Goal: Information Seeking & Learning: Learn about a topic

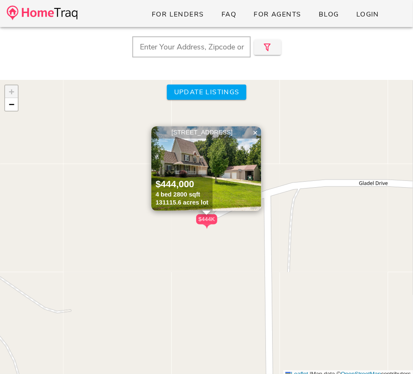
click at [226, 174] on img at bounding box center [206, 168] width 110 height 84
click at [14, 108] on link "−" at bounding box center [11, 104] width 13 height 13
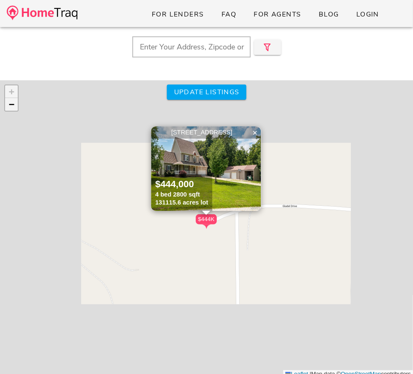
click at [14, 108] on link "−" at bounding box center [11, 104] width 13 height 13
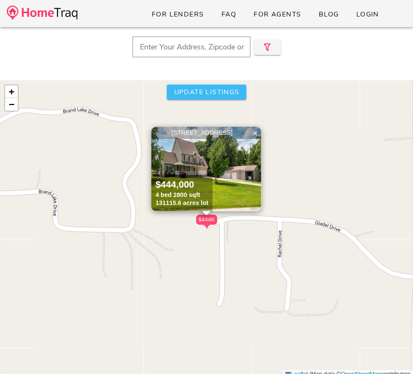
click at [187, 99] on button "Update listings" at bounding box center [205, 91] width 79 height 15
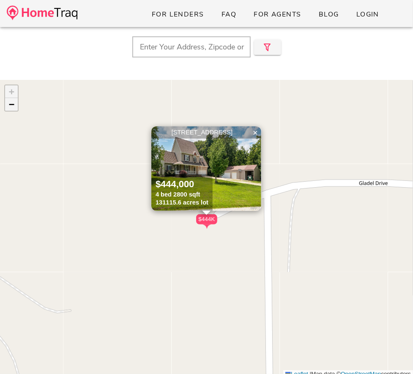
click at [14, 105] on link "−" at bounding box center [11, 104] width 13 height 13
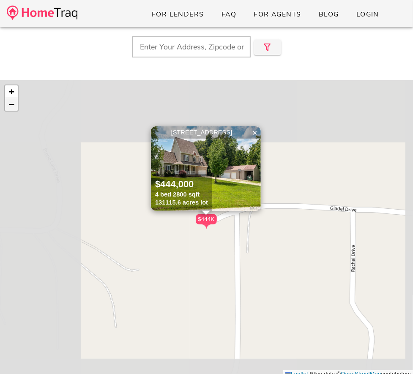
click at [14, 105] on link "−" at bounding box center [11, 104] width 13 height 13
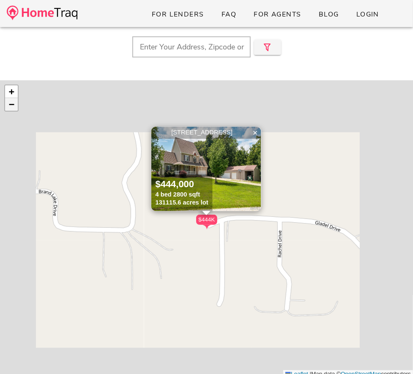
click at [14, 105] on link "−" at bounding box center [11, 104] width 13 height 13
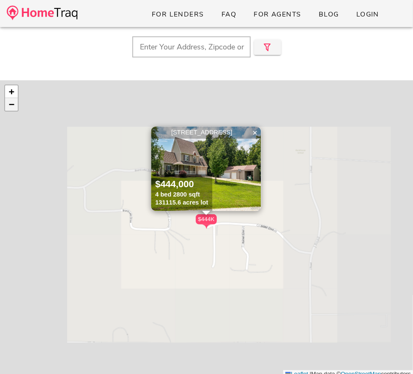
click at [14, 105] on link "−" at bounding box center [11, 104] width 13 height 13
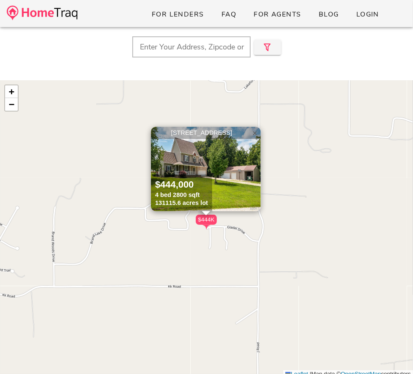
click at [255, 136] on span "×" at bounding box center [254, 132] width 5 height 9
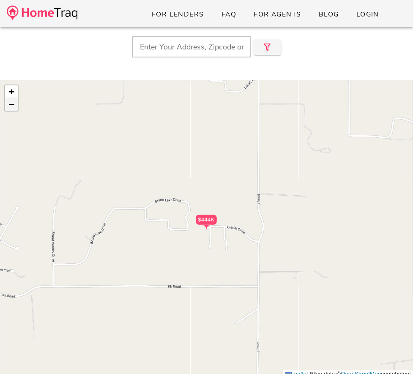
click at [9, 103] on span "−" at bounding box center [11, 104] width 5 height 11
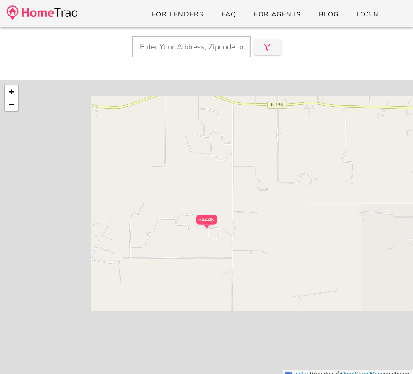
drag, startPoint x: 93, startPoint y: 163, endPoint x: 85, endPoint y: 172, distance: 11.4
click at [85, 172] on div "$444K + − Leaflet | Map data © OpenStreetMap contributors" at bounding box center [206, 229] width 413 height 298
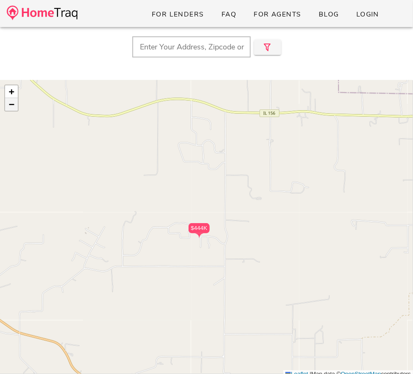
click at [14, 107] on span "−" at bounding box center [11, 104] width 5 height 11
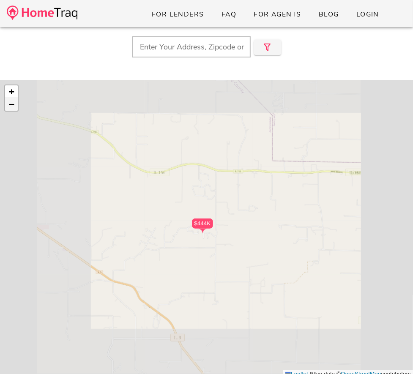
click at [14, 107] on span "−" at bounding box center [11, 104] width 5 height 11
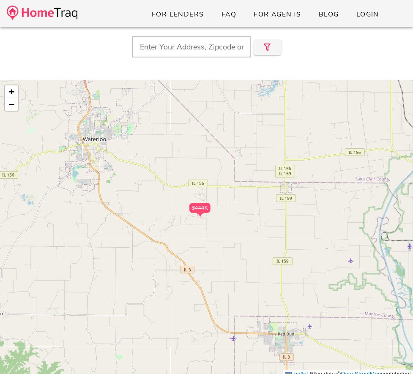
drag, startPoint x: 177, startPoint y: 212, endPoint x: 173, endPoint y: 199, distance: 14.3
click at [173, 199] on div "$444K + − Leaflet | Map data © OpenStreetMap contributors" at bounding box center [206, 229] width 413 height 298
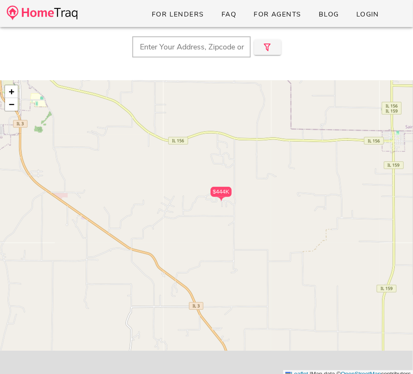
drag, startPoint x: 220, startPoint y: 212, endPoint x: 212, endPoint y: 174, distance: 38.3
click at [212, 187] on div "$444K" at bounding box center [220, 192] width 21 height 10
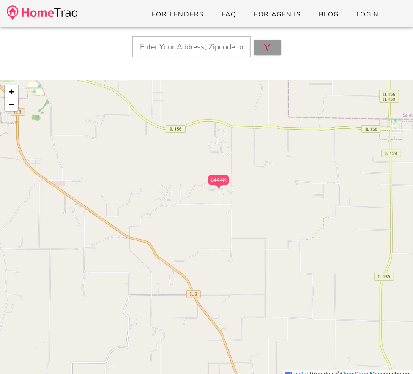
click at [262, 45] on icon "button" at bounding box center [267, 47] width 10 height 10
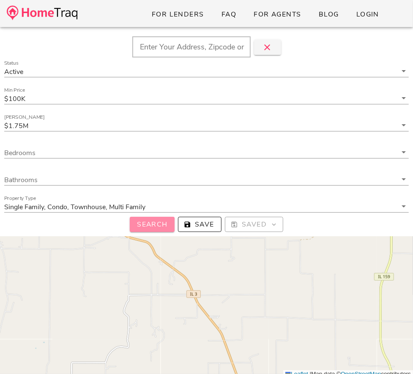
click at [146, 229] on button "Search" at bounding box center [152, 224] width 45 height 15
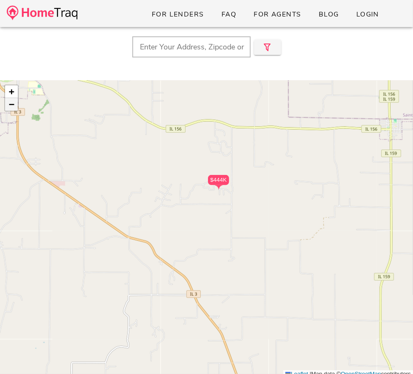
click at [16, 106] on link "−" at bounding box center [11, 104] width 13 height 13
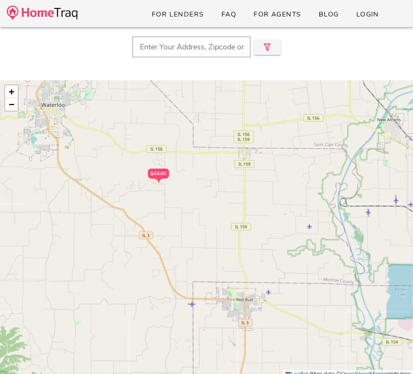
drag, startPoint x: 191, startPoint y: 138, endPoint x: 136, endPoint y: 111, distance: 61.8
click at [136, 111] on div "$444K + − Leaflet | Map data © OpenStreetMap contributors" at bounding box center [206, 229] width 413 height 298
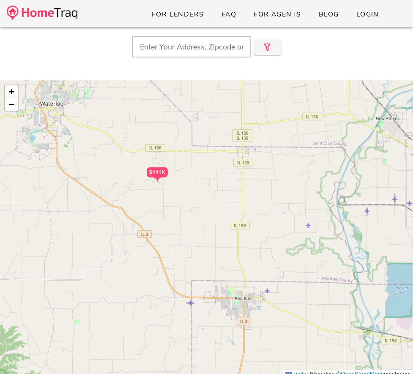
click at [207, 49] on input "text" at bounding box center [191, 46] width 118 height 21
click at [266, 51] on icon "button" at bounding box center [267, 47] width 10 height 10
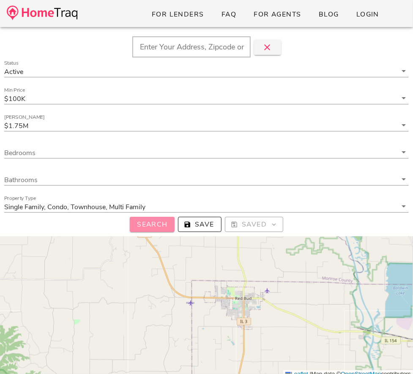
click at [159, 224] on span "Search" at bounding box center [151, 224] width 31 height 9
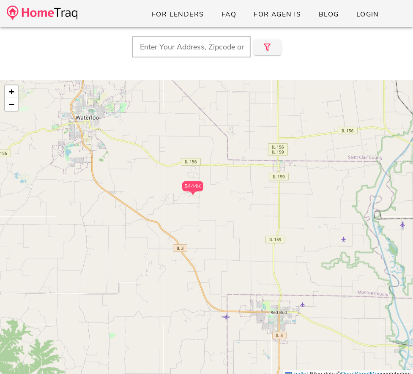
drag, startPoint x: 126, startPoint y: 204, endPoint x: 202, endPoint y: 240, distance: 83.9
click at [199, 240] on div "$444K + − Leaflet | Map data © OpenStreetMap contributors" at bounding box center [206, 229] width 413 height 298
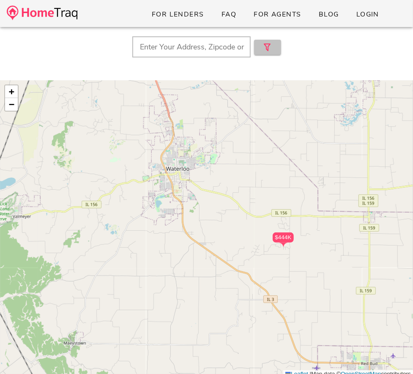
click at [271, 47] on icon "button" at bounding box center [267, 47] width 10 height 10
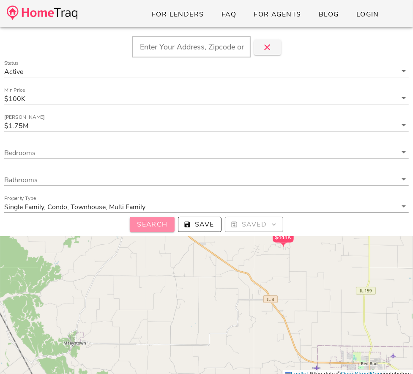
click at [137, 228] on span "Search" at bounding box center [151, 224] width 31 height 9
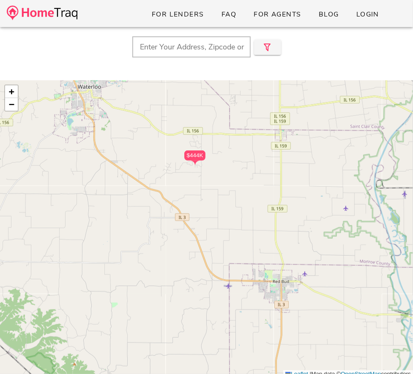
drag, startPoint x: 323, startPoint y: 254, endPoint x: 234, endPoint y: 171, distance: 122.5
click at [234, 171] on div "$444K + − Leaflet | Map data © OpenStreetMap contributors" at bounding box center [206, 229] width 413 height 298
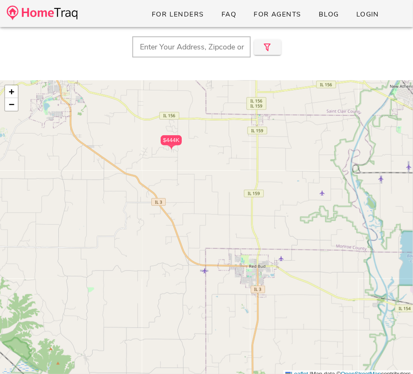
drag, startPoint x: 234, startPoint y: 171, endPoint x: 211, endPoint y: 157, distance: 26.1
click at [211, 157] on div "$444K + − Leaflet | Map data © OpenStreetMap contributors" at bounding box center [206, 229] width 413 height 298
click at [199, 192] on div "$444K + − Leaflet | Map data © OpenStreetMap contributors" at bounding box center [206, 229] width 413 height 298
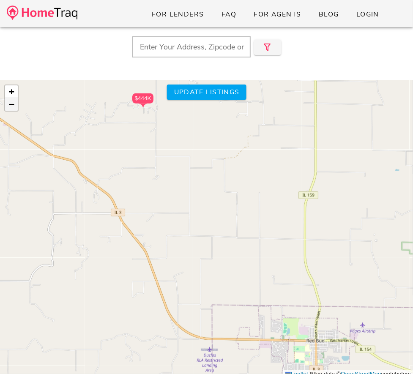
click at [10, 105] on span "−" at bounding box center [11, 104] width 5 height 11
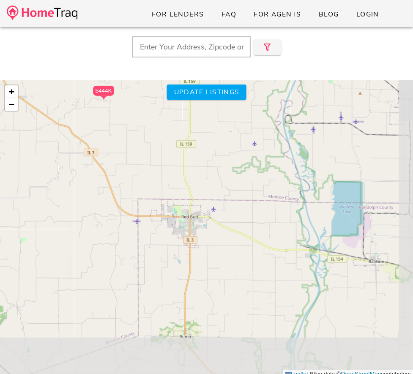
drag, startPoint x: 92, startPoint y: 198, endPoint x: 21, endPoint y: 130, distance: 98.9
click at [21, 130] on div "$444K + − Leaflet | Map data © OpenStreetMap contributors" at bounding box center [206, 229] width 413 height 298
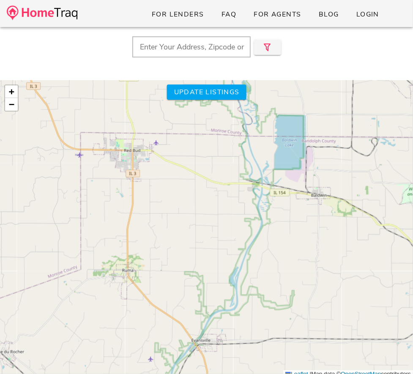
drag, startPoint x: 170, startPoint y: 261, endPoint x: 135, endPoint y: 217, distance: 56.8
click at [134, 216] on div "$444K + − Leaflet | Map data © OpenStreetMap contributors" at bounding box center [206, 229] width 413 height 298
click at [212, 94] on span "Update listings" at bounding box center [206, 91] width 66 height 9
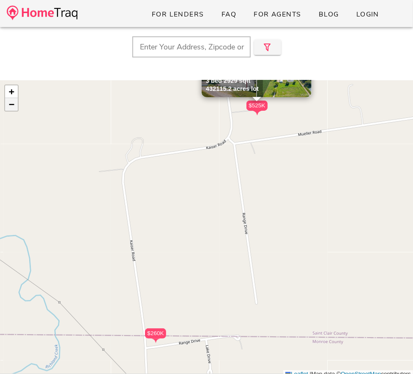
click at [10, 108] on span "−" at bounding box center [11, 104] width 5 height 11
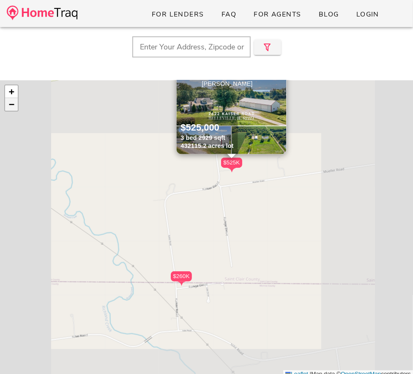
click at [10, 108] on span "−" at bounding box center [11, 104] width 5 height 11
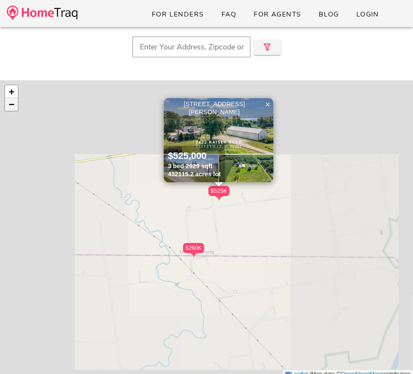
click at [10, 108] on span "−" at bounding box center [11, 104] width 5 height 11
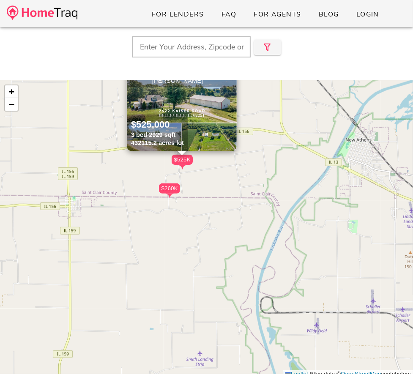
drag, startPoint x: 150, startPoint y: 223, endPoint x: 119, endPoint y: 178, distance: 54.5
click at [119, 178] on div "$260K $525K $525K 2622 Kaiser Road, New Athens IL 62264 $525,000 3 bed 2929 sqf…" at bounding box center [206, 229] width 413 height 298
click at [14, 105] on link "−" at bounding box center [11, 104] width 13 height 13
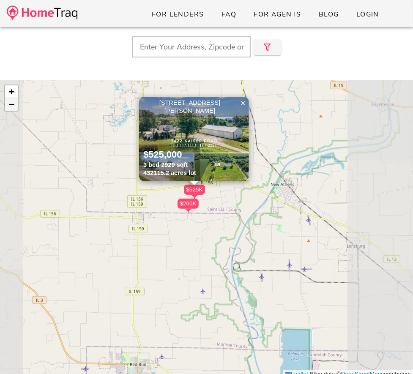
click at [14, 105] on link "−" at bounding box center [11, 104] width 13 height 13
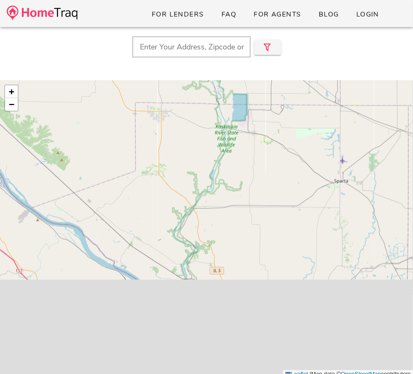
drag, startPoint x: 129, startPoint y: 225, endPoint x: 115, endPoint y: 31, distance: 193.9
click at [115, 31] on div "Close $260K $525K $525K 2622 Kaiser Road, New Athens IL 62264 $525,000 3 bed 29…" at bounding box center [206, 214] width 413 height 374
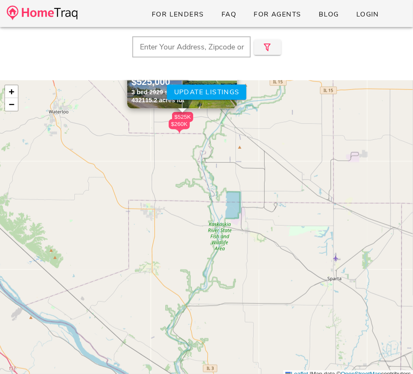
drag, startPoint x: 188, startPoint y: 174, endPoint x: 185, endPoint y: 280, distance: 106.4
click at [185, 280] on div "$260K $525K $525K 2622 Kaiser Road, New Athens IL 62264 $525,000 3 bed 2929 sqf…" at bounding box center [206, 229] width 413 height 298
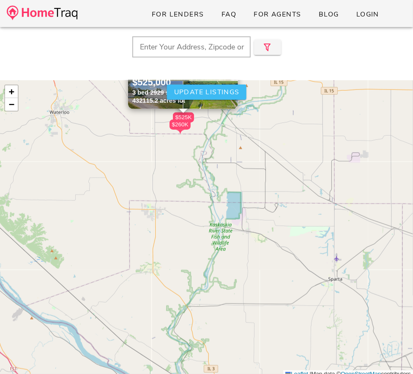
click at [201, 90] on span "Update listings" at bounding box center [206, 91] width 66 height 9
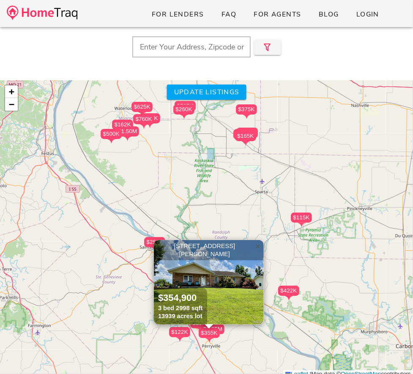
click at [256, 246] on span "×" at bounding box center [257, 246] width 5 height 9
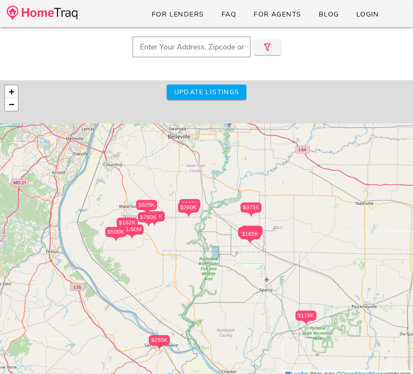
drag, startPoint x: 239, startPoint y: 199, endPoint x: 244, endPoint y: 297, distance: 98.1
click at [244, 297] on div "$255K $165K $180K $170K $195K $174K $115K $117K $165K $165K $260K $444K $1.50M …" at bounding box center [206, 229] width 413 height 298
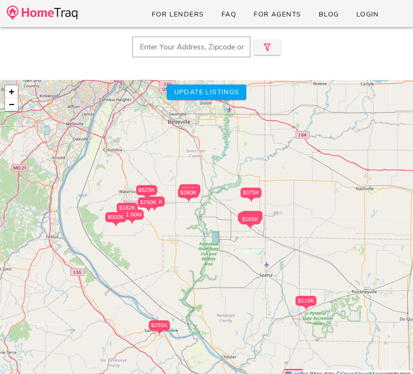
drag, startPoint x: 243, startPoint y: 292, endPoint x: 248, endPoint y: 260, distance: 32.4
click at [248, 260] on div "$255K $165K $180K $170K $195K $174K $115K $117K $165K $165K $260K $444K $1.50M …" at bounding box center [206, 229] width 413 height 298
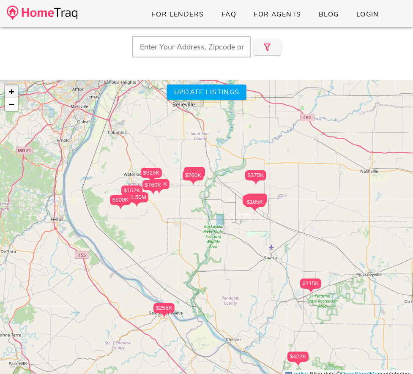
click at [14, 88] on link "+" at bounding box center [11, 91] width 13 height 13
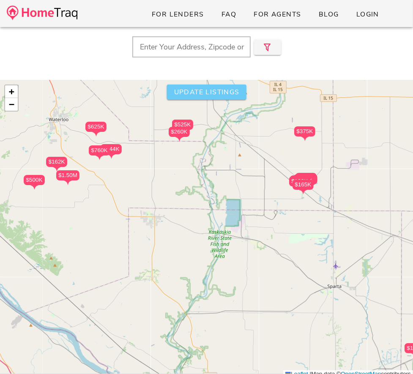
click at [204, 84] on button "Update listings" at bounding box center [205, 91] width 79 height 15
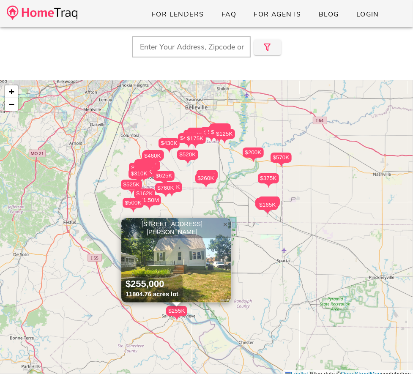
click at [225, 225] on span "×" at bounding box center [225, 224] width 5 height 9
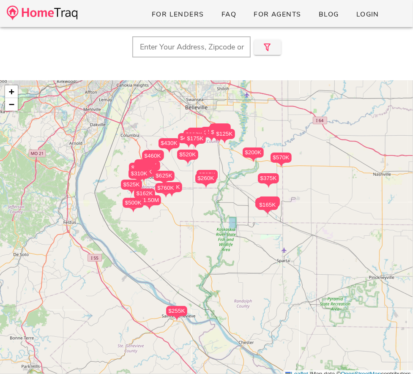
click at [248, 241] on div "$260K $525K $525K $180K $170K $165K $195K $174K $115K $165K $165K $117K $444K $…" at bounding box center [206, 229] width 413 height 298
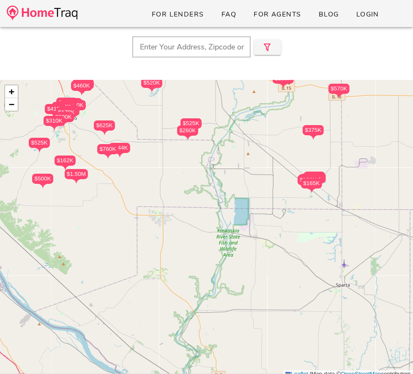
drag, startPoint x: 219, startPoint y: 220, endPoint x: 244, endPoint y: 224, distance: 26.2
click at [244, 224] on div "$260K $525K $525K $180K $170K $165K $195K $174K $115K $165K $165K $117K $444K $…" at bounding box center [206, 229] width 413 height 298
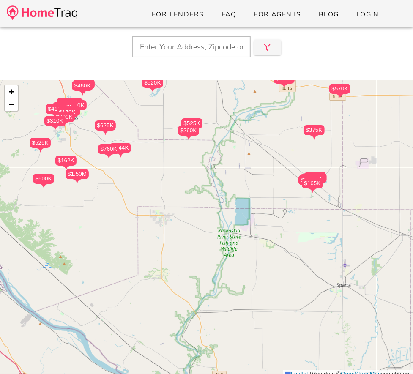
click at [244, 224] on div "$260K $525K $525K $180K $170K $165K $195K $174K $115K $165K $165K $117K $444K $…" at bounding box center [206, 229] width 413 height 298
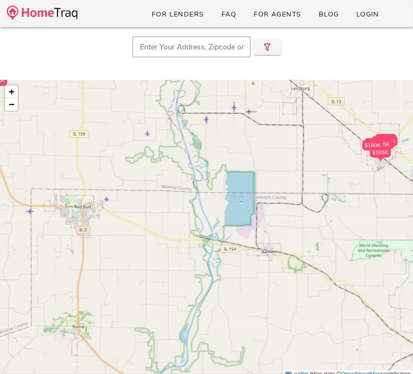
click at [375, 158] on div at bounding box center [379, 160] width 21 height 5
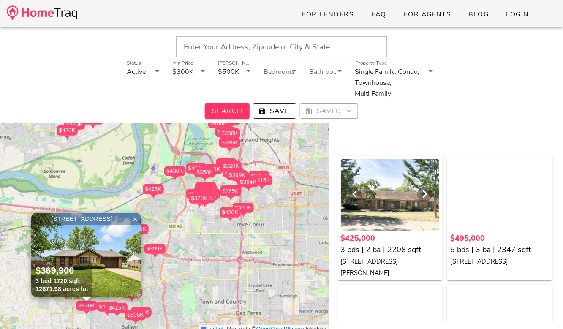
click at [378, 184] on div at bounding box center [390, 195] width 99 height 72
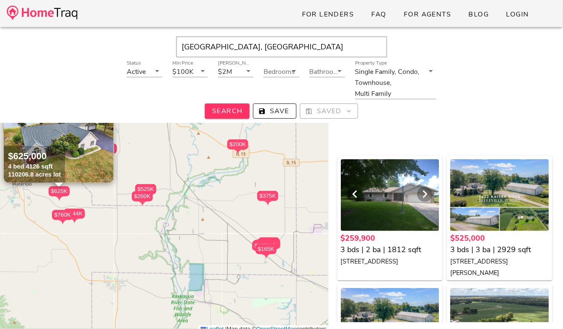
click at [396, 228] on div at bounding box center [390, 195] width 99 height 72
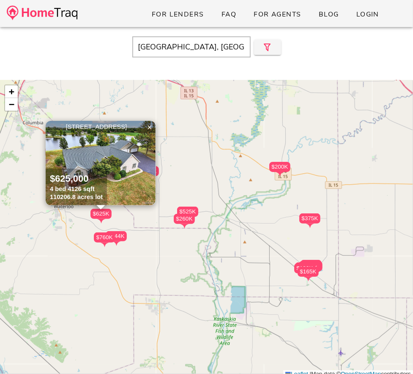
click at [121, 236] on div "$444K" at bounding box center [116, 236] width 21 height 10
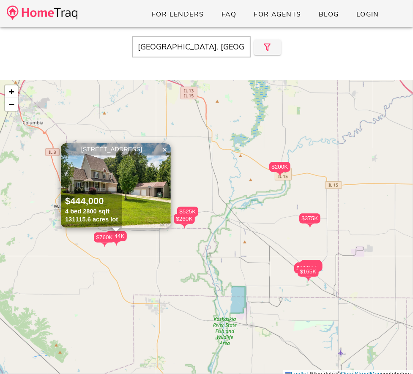
click at [187, 253] on div "$260K $525K $525K $180K $170K $165K $195K $115K $174K $165K $165K $117K $444K $…" at bounding box center [206, 229] width 413 height 298
